Goal: Task Accomplishment & Management: Manage account settings

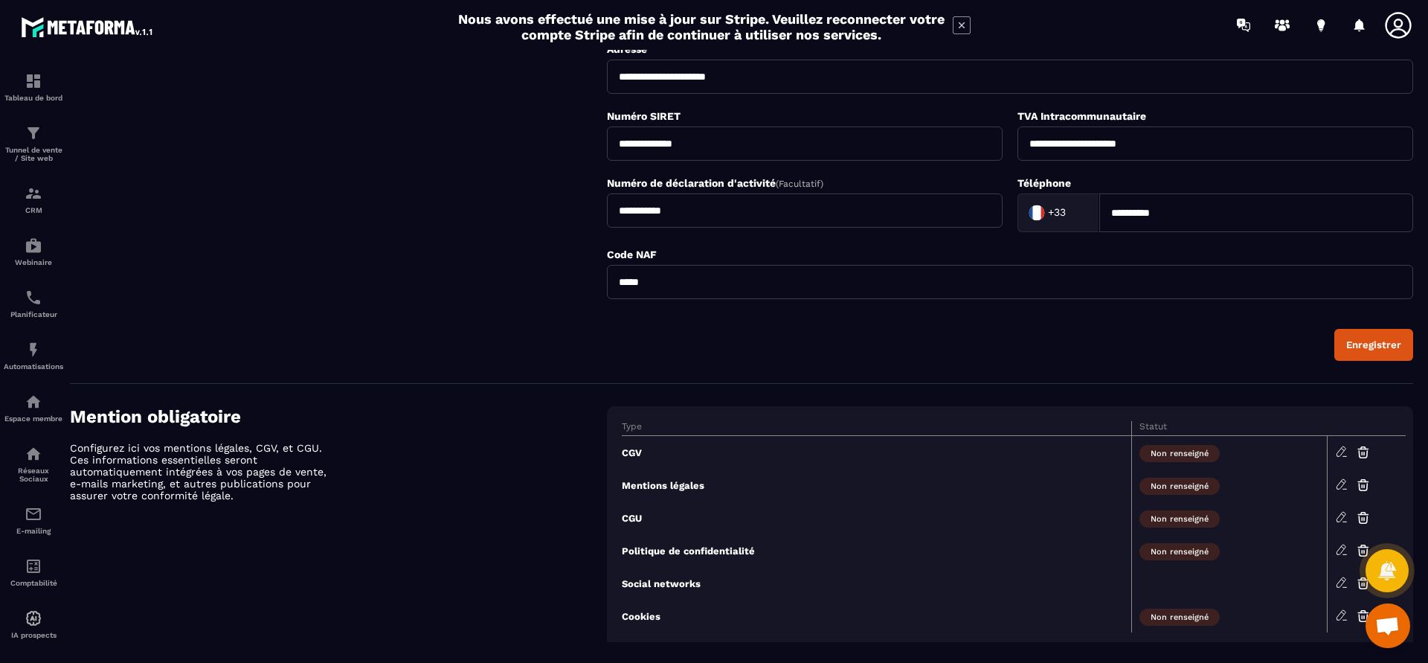
scroll to position [416, 0]
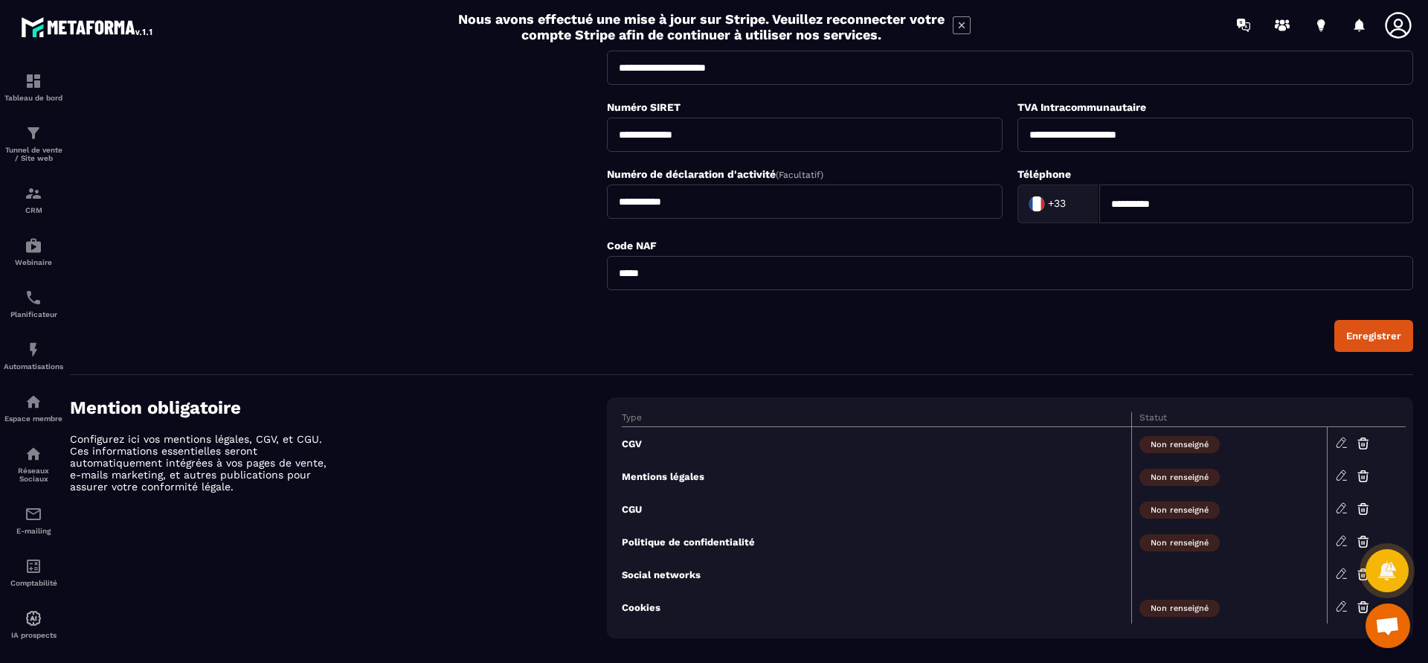
click at [1383, 625] on span "Ouvrir le chat" at bounding box center [1388, 627] width 25 height 21
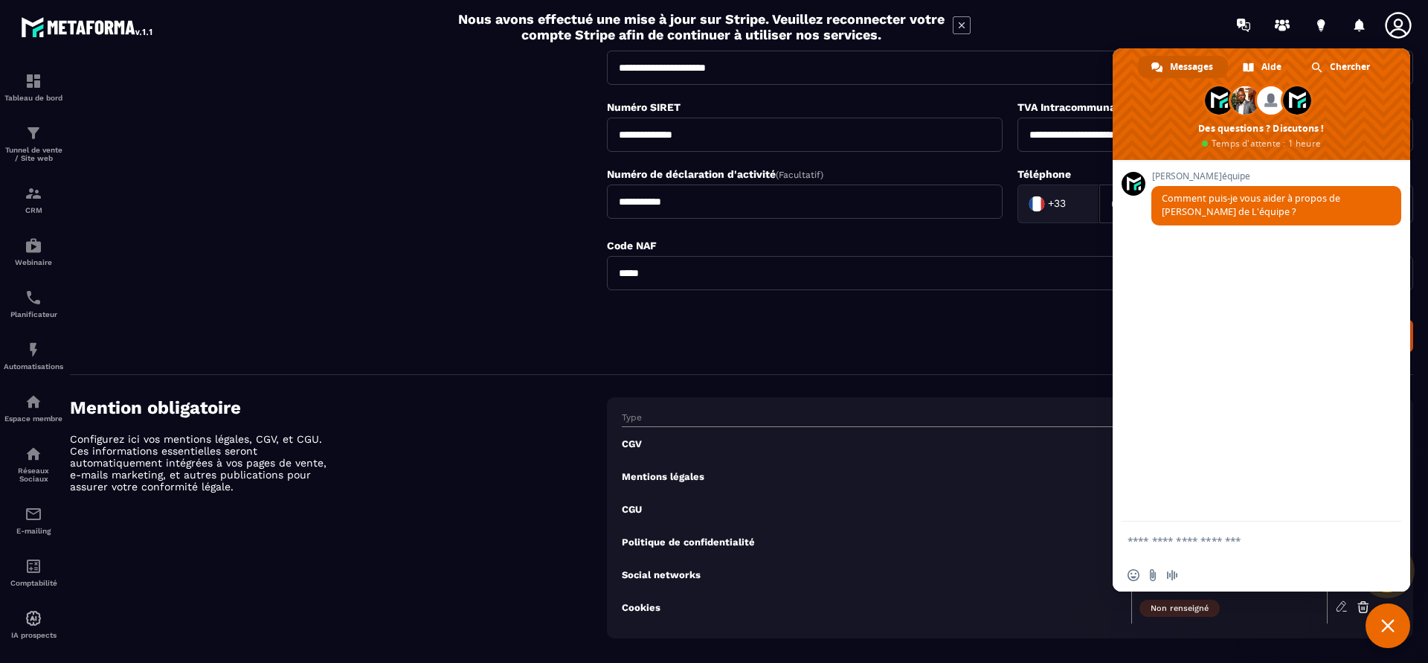
click at [1216, 542] on textarea "Entrez votre message..." at bounding box center [1247, 539] width 238 height 37
type textarea "**********"
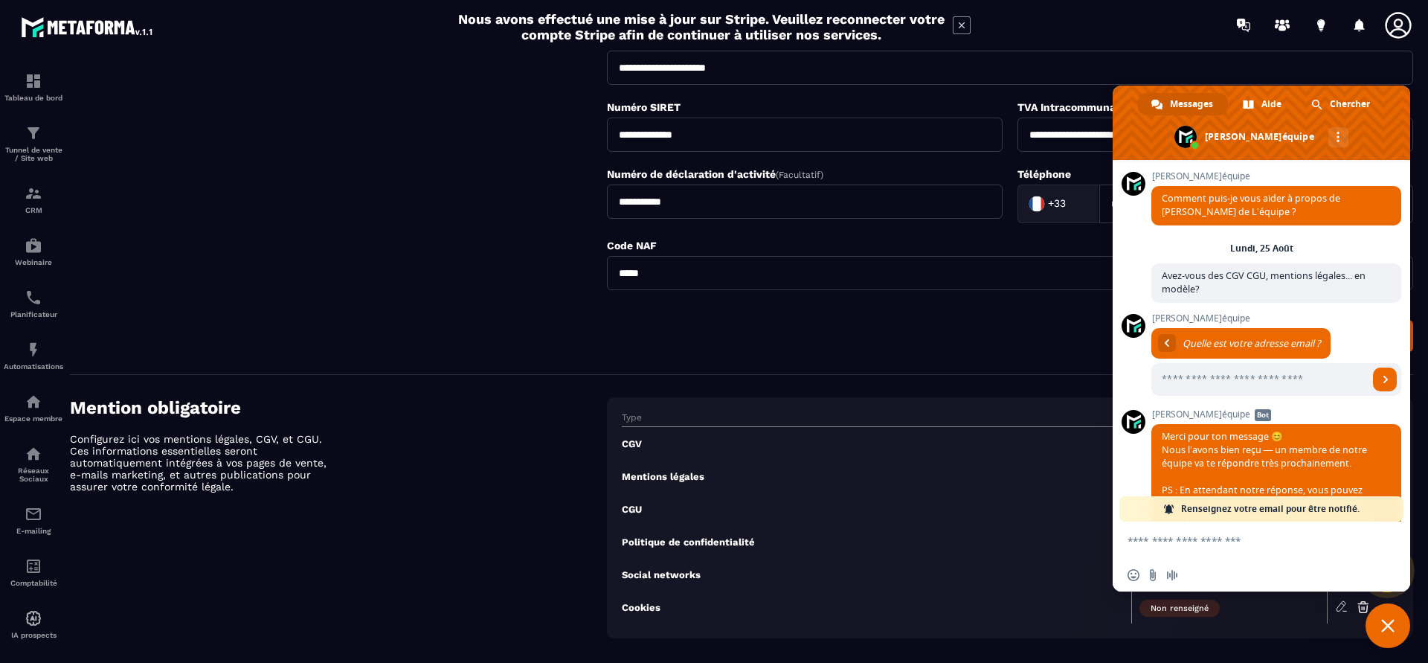
scroll to position [64, 0]
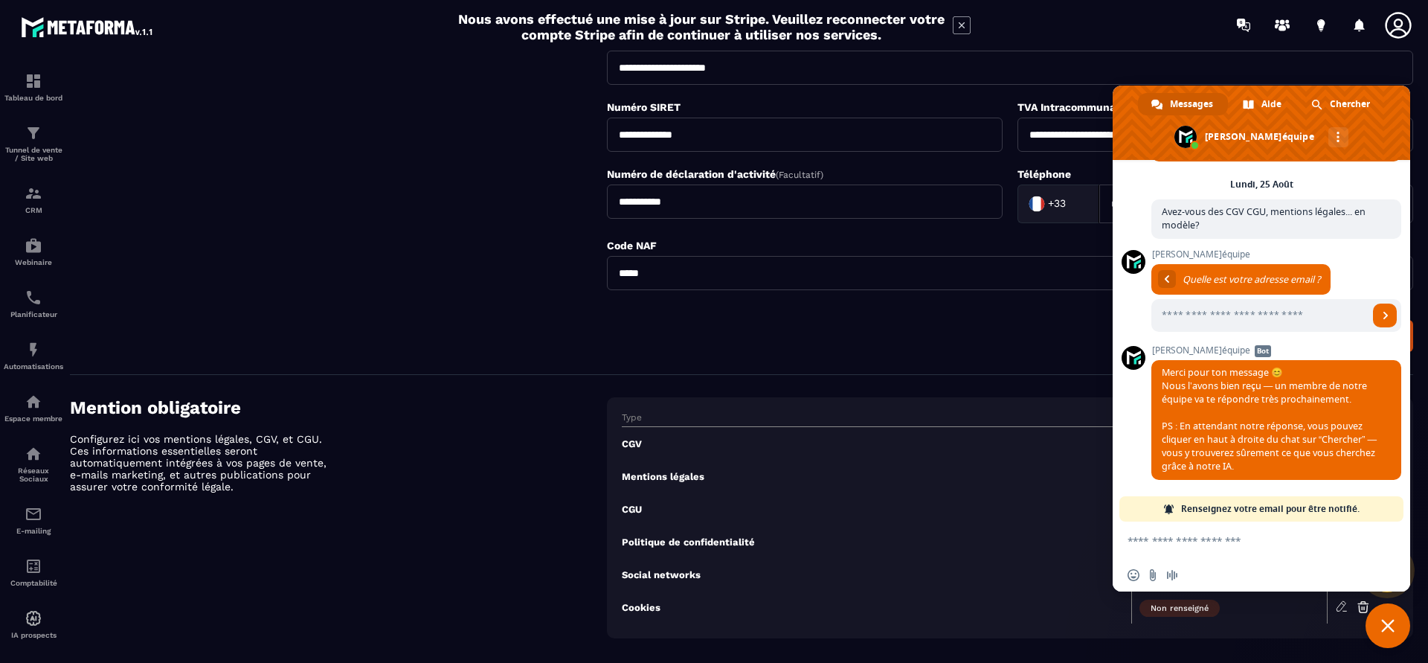
click at [1396, 623] on span "Fermer le chat" at bounding box center [1388, 625] width 45 height 45
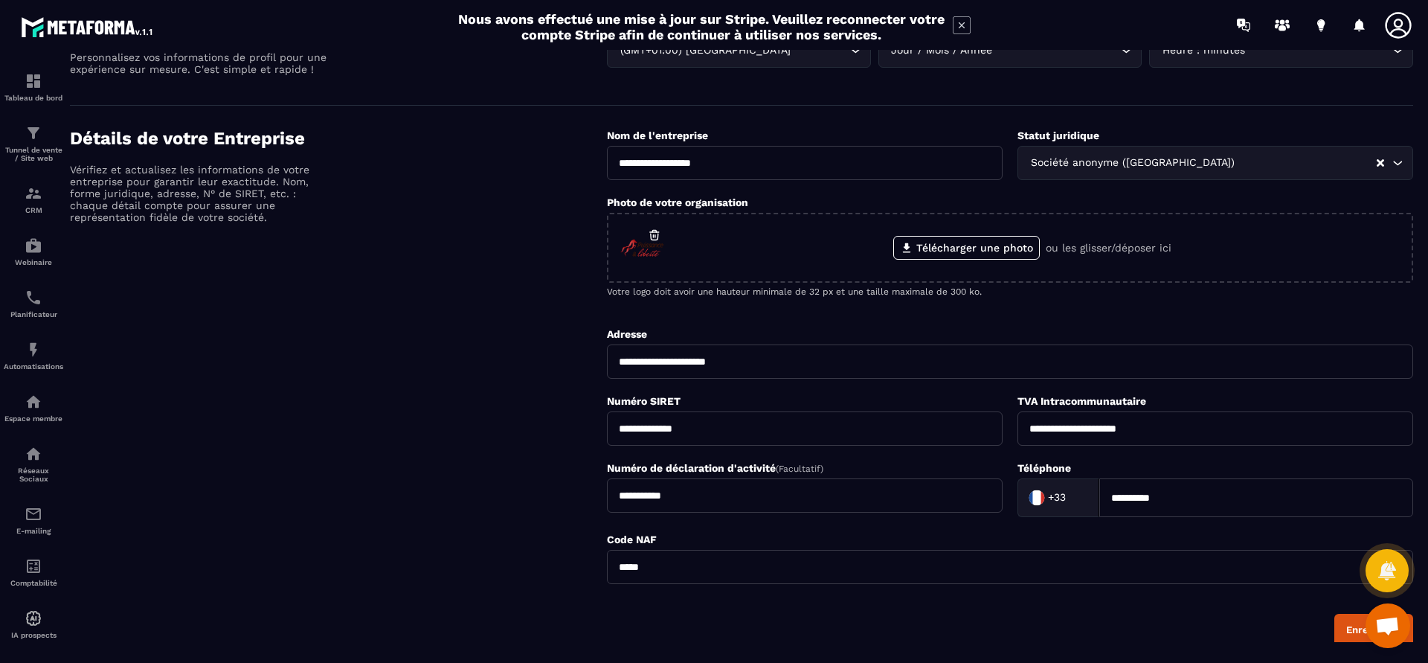
scroll to position [0, 0]
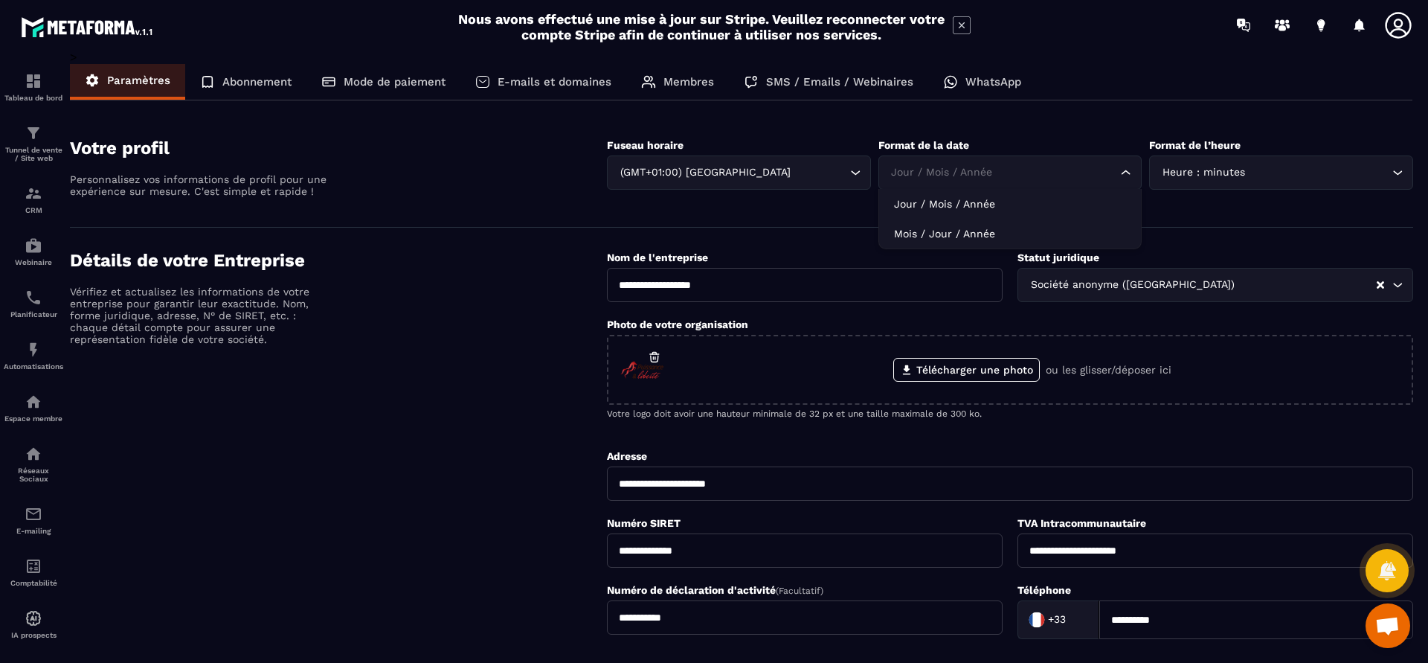
click at [1128, 165] on icon "Search for option" at bounding box center [1126, 172] width 15 height 15
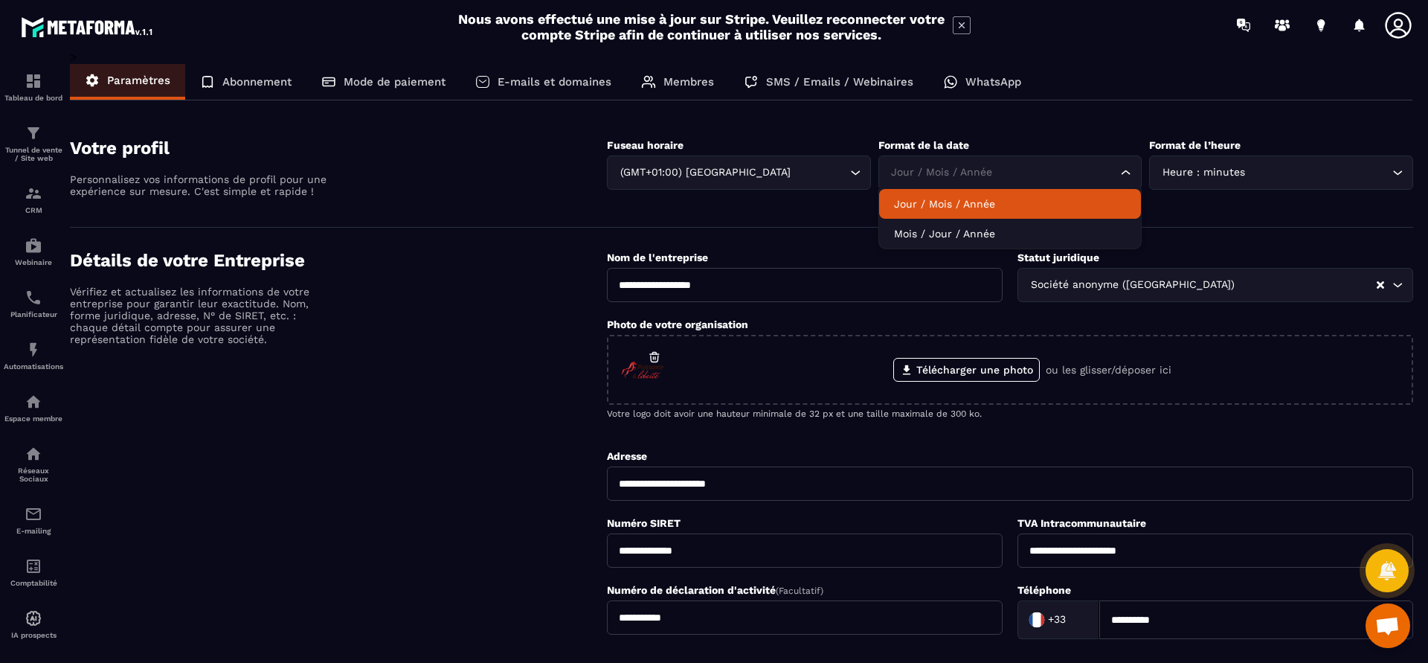
click at [1024, 196] on p "Jour / Mois / Année" at bounding box center [1010, 203] width 233 height 15
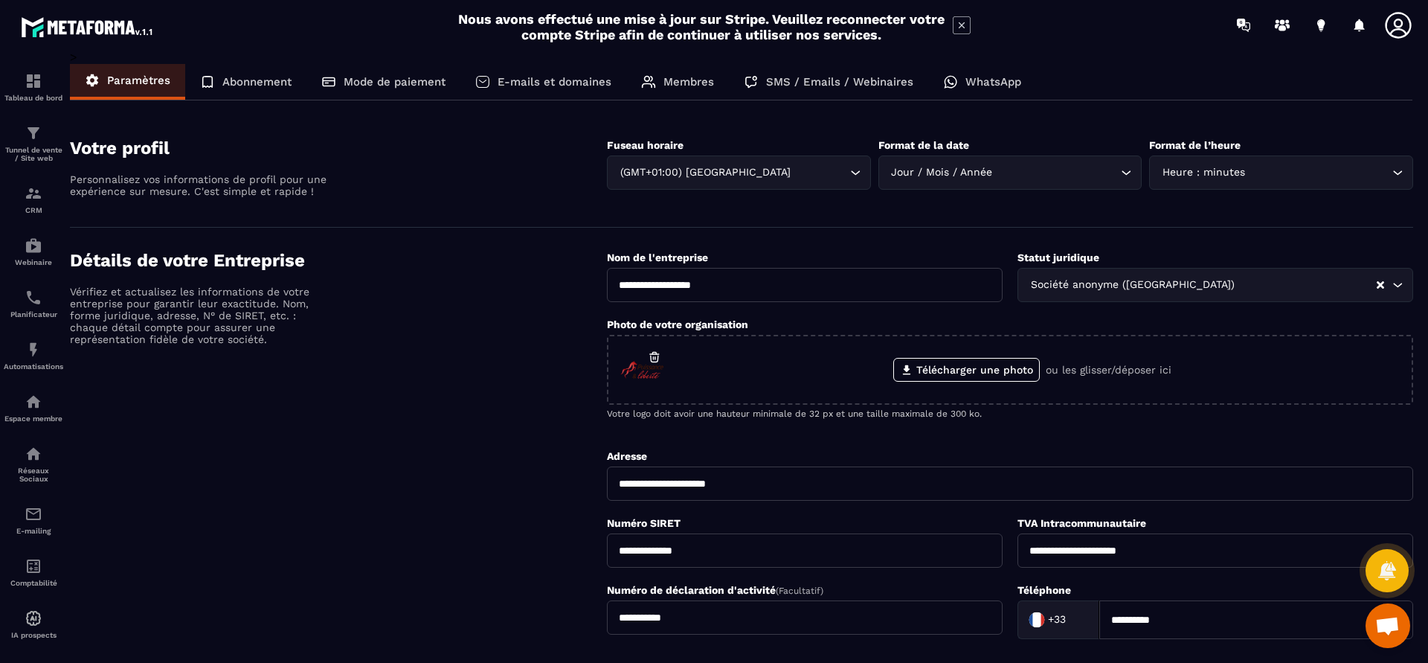
click at [1392, 167] on icon "Search for option" at bounding box center [1397, 172] width 15 height 15
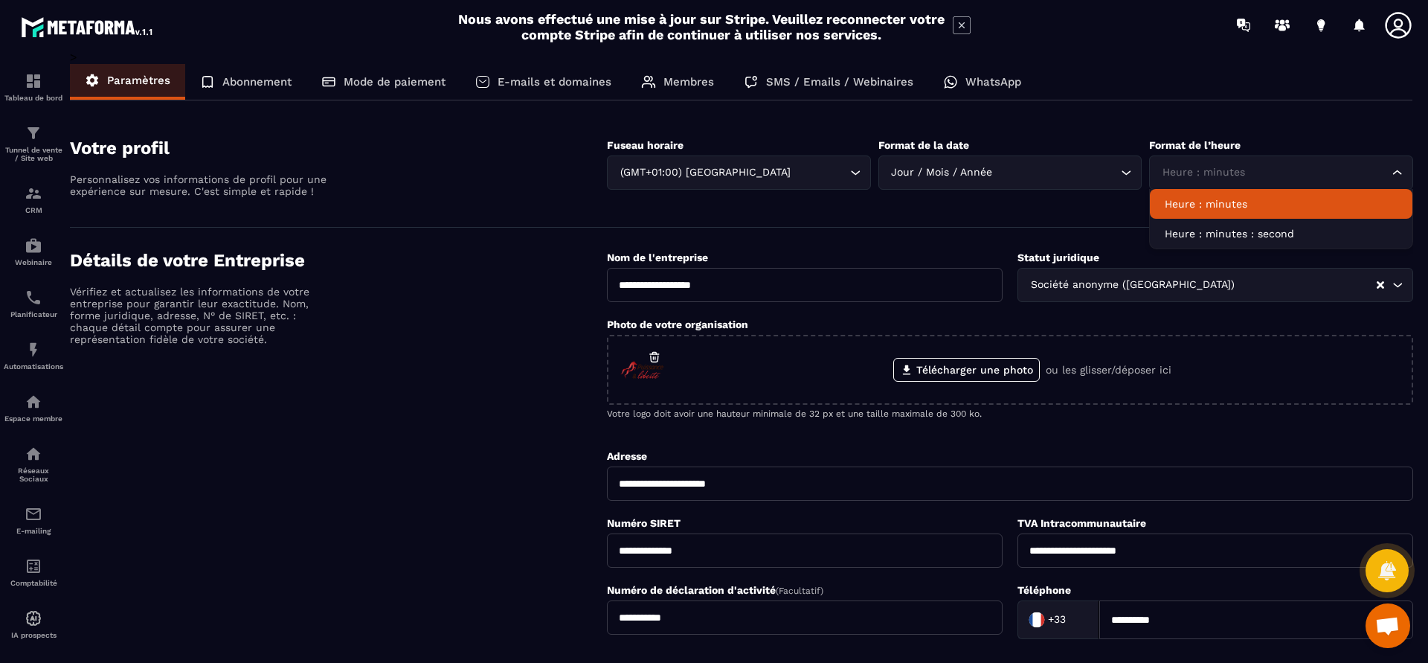
click at [1224, 211] on li "Heure : minutes" at bounding box center [1281, 204] width 263 height 30
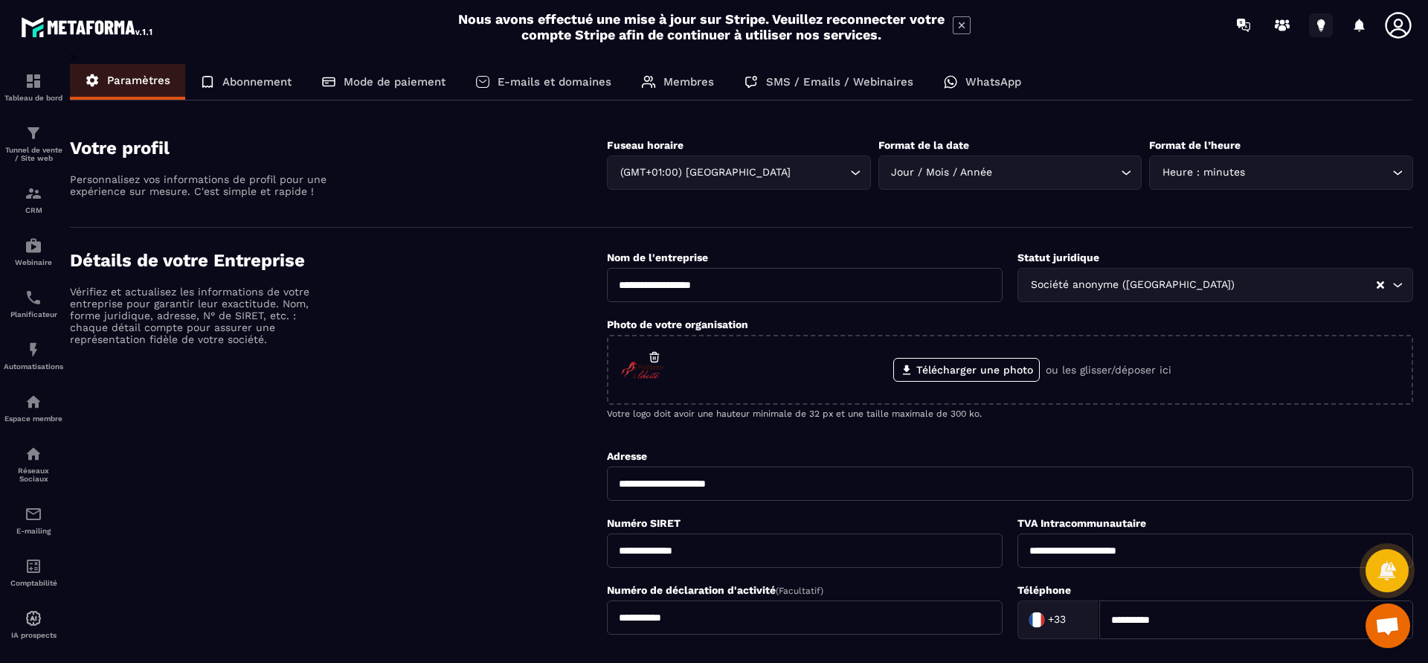
click at [1317, 26] on icon at bounding box center [1321, 25] width 24 height 24
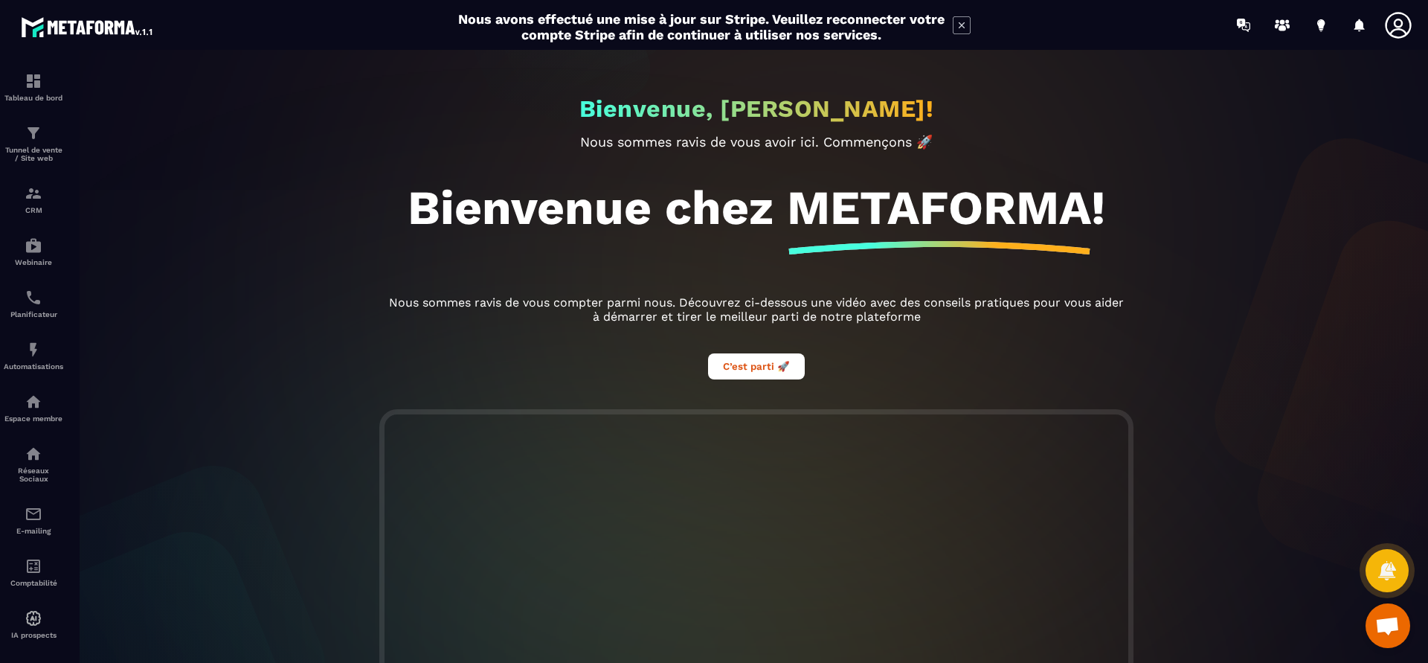
click at [1390, 25] on icon at bounding box center [1399, 25] width 30 height 30
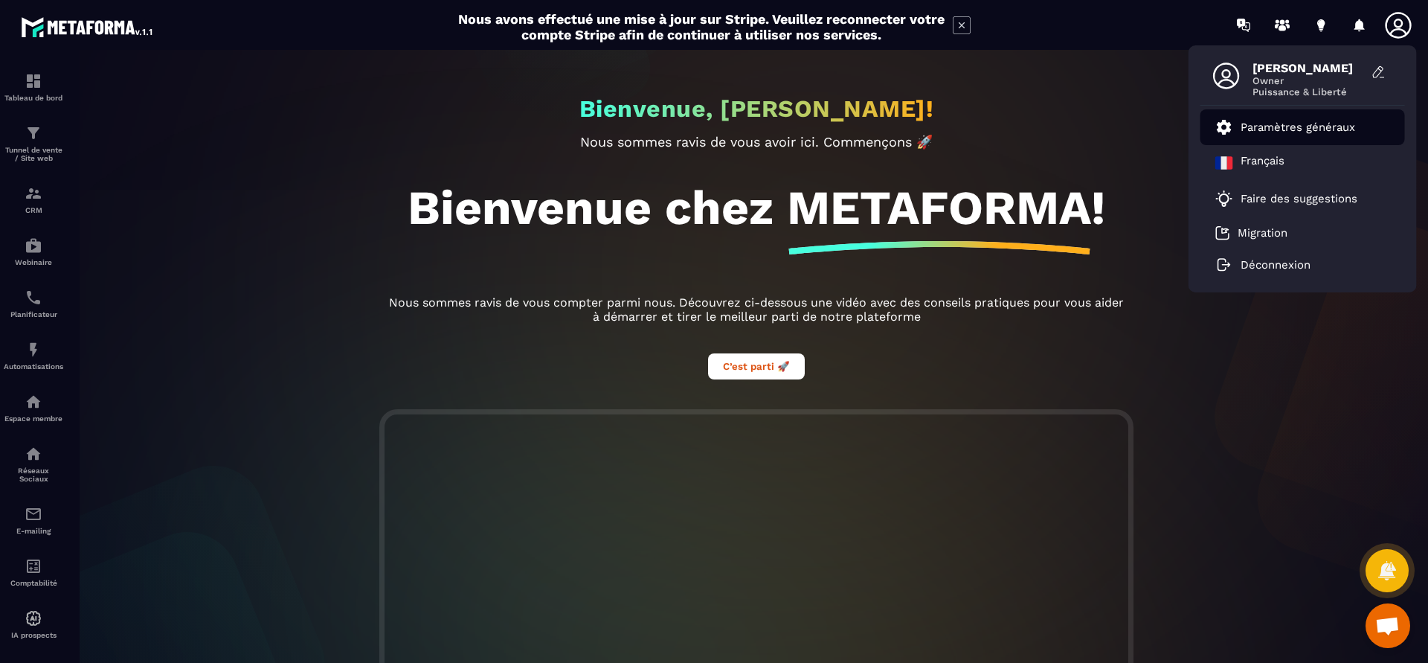
click at [1322, 115] on li "Paramètres généraux" at bounding box center [1303, 127] width 205 height 36
click at [749, 362] on button "C’est parti 🚀" at bounding box center [756, 366] width 97 height 26
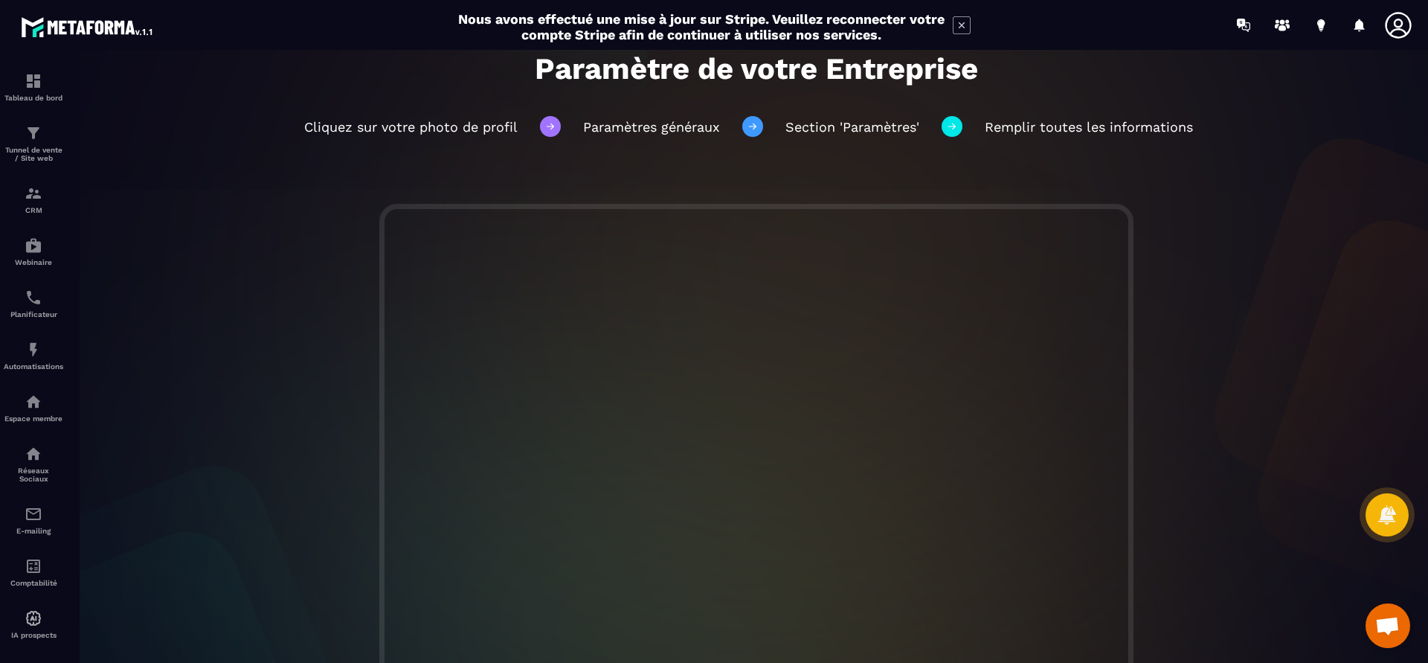
scroll to position [190, 0]
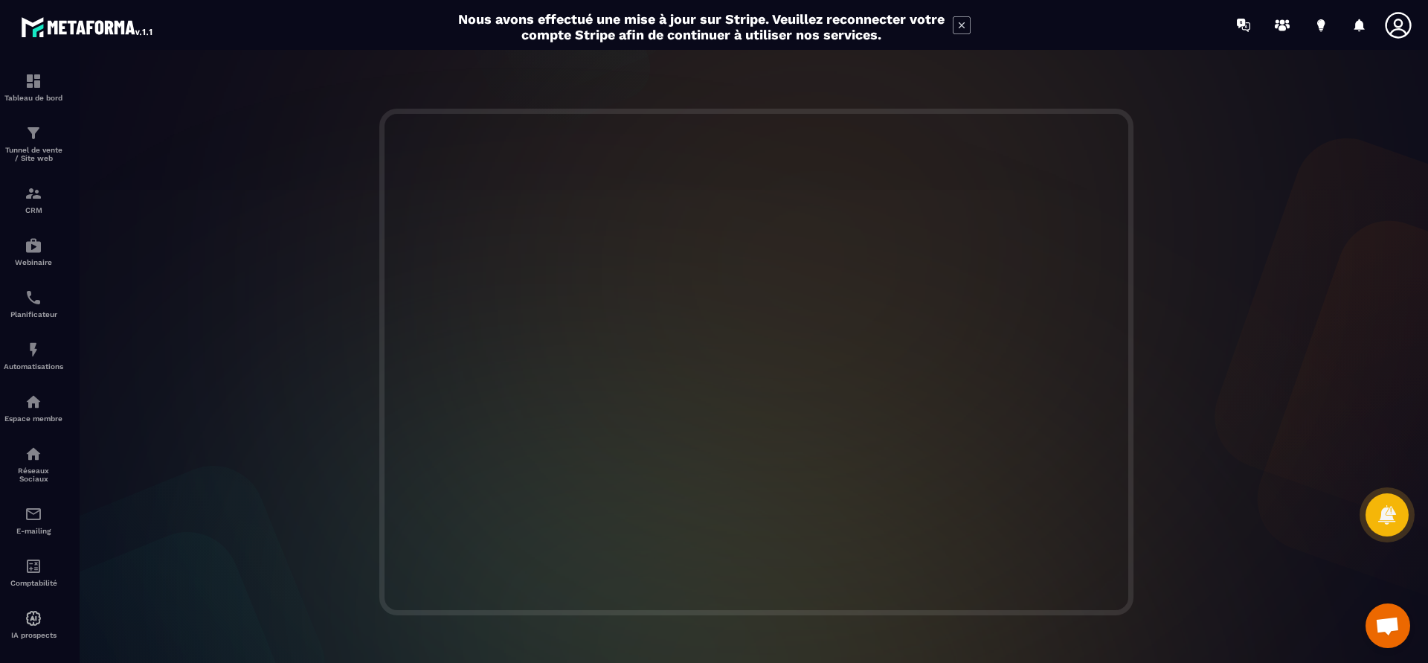
click at [1408, 28] on icon at bounding box center [1399, 25] width 30 height 30
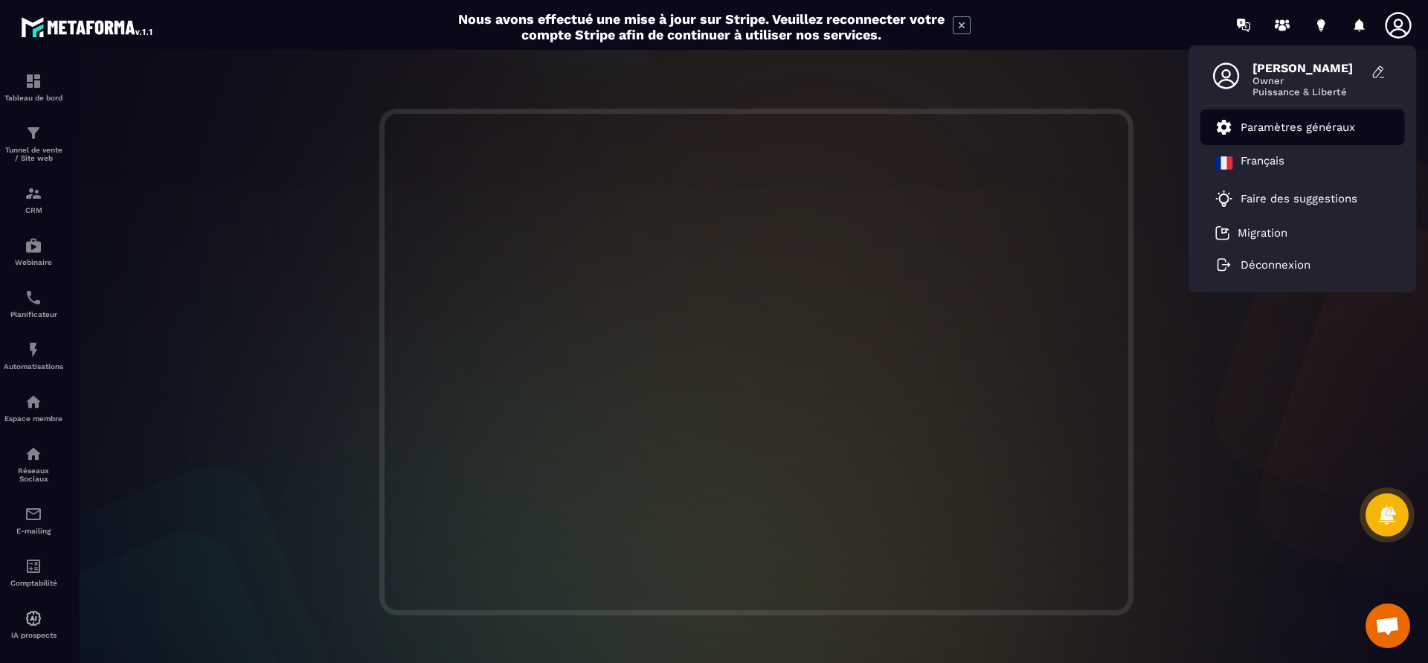
click at [1298, 126] on p "Paramètres généraux" at bounding box center [1298, 127] width 115 height 13
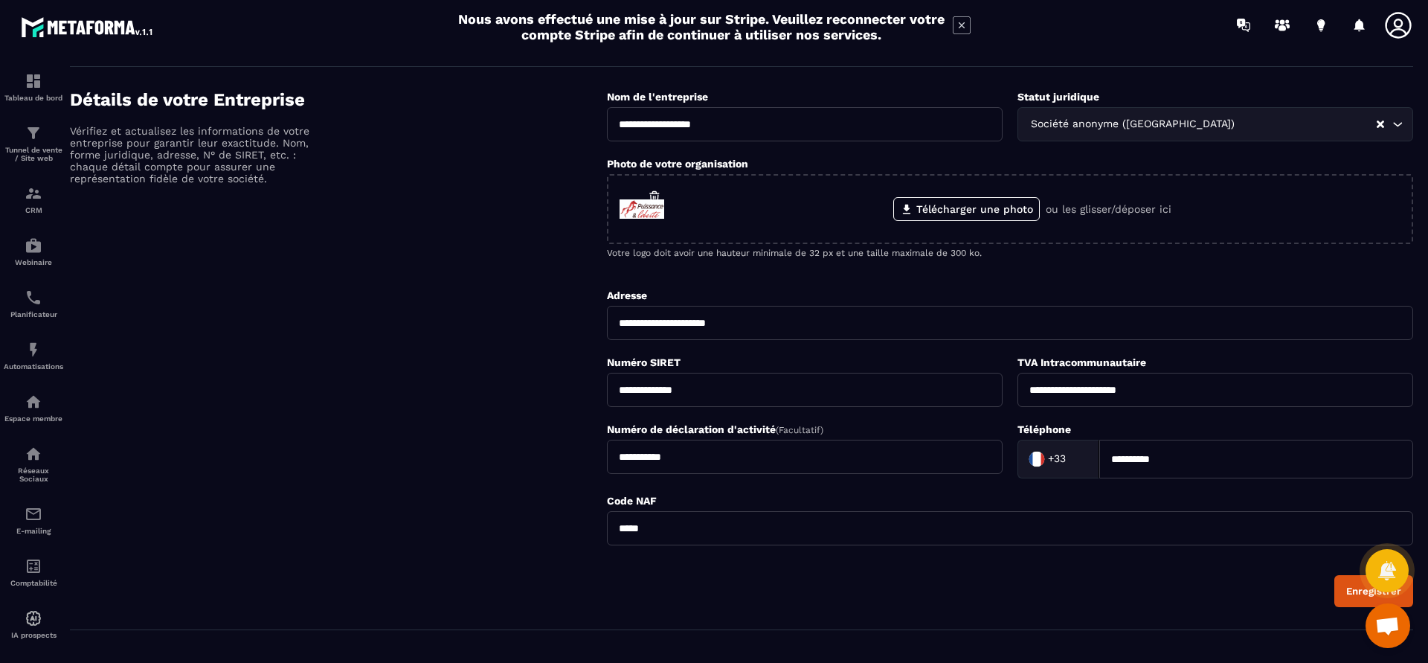
scroll to position [190, 0]
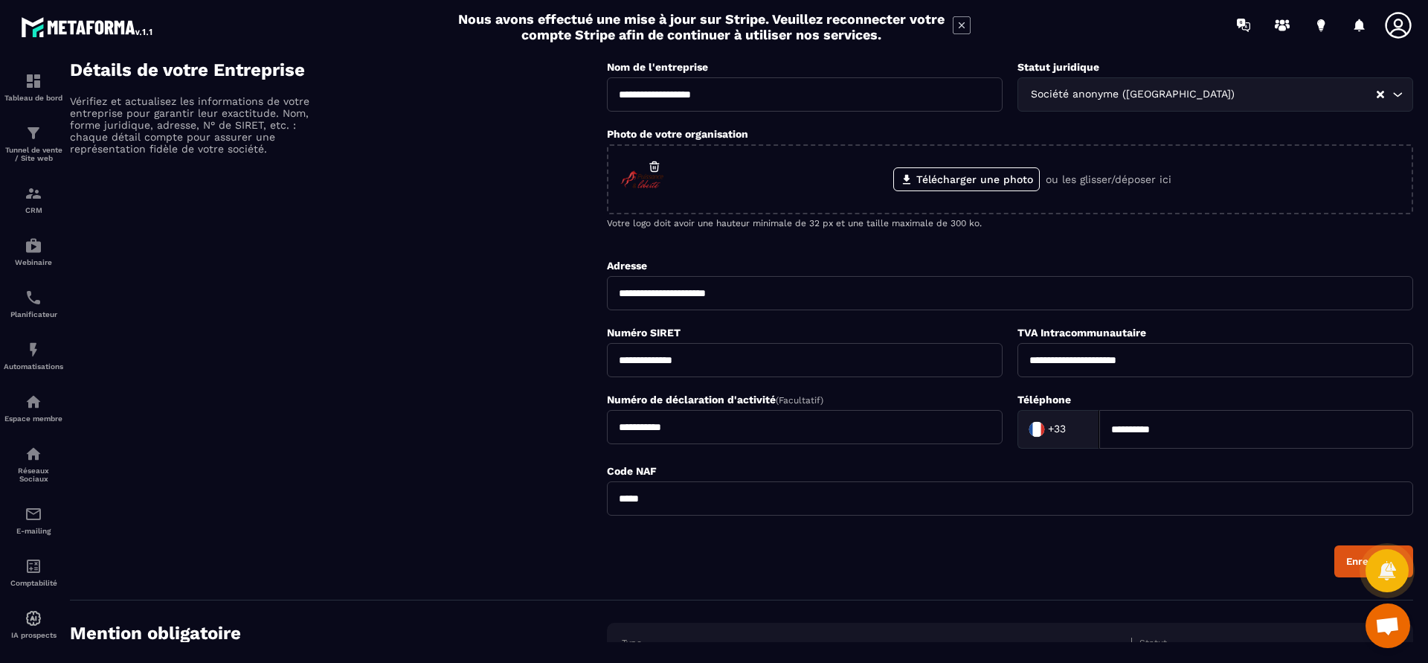
click at [1355, 545] on button "Enregistrer" at bounding box center [1374, 561] width 79 height 32
